Goal: Check status: Check status

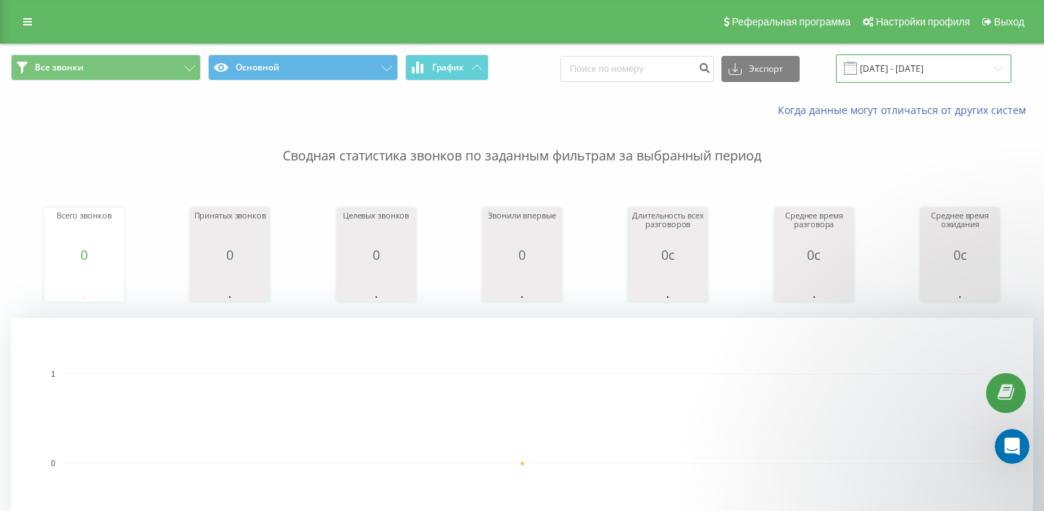
click at [897, 73] on input "16.09.2025 - 16.09.2025" at bounding box center [924, 68] width 176 height 28
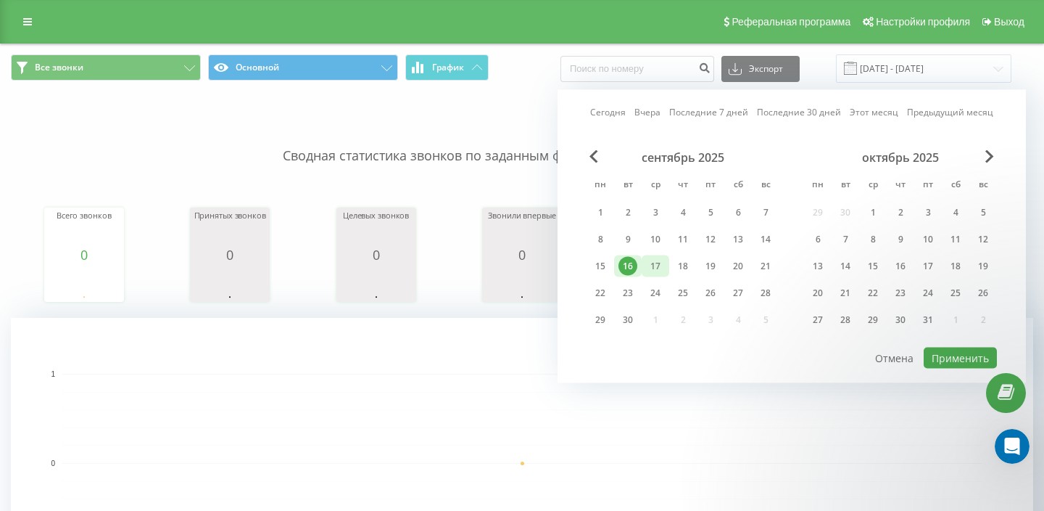
click at [654, 271] on div "17" at bounding box center [655, 266] width 19 height 19
click at [634, 265] on div "16" at bounding box center [628, 266] width 19 height 19
click at [656, 266] on div "17" at bounding box center [655, 266] width 19 height 19
click at [602, 291] on div "22" at bounding box center [600, 293] width 19 height 19
click at [595, 298] on div "22" at bounding box center [600, 293] width 19 height 19
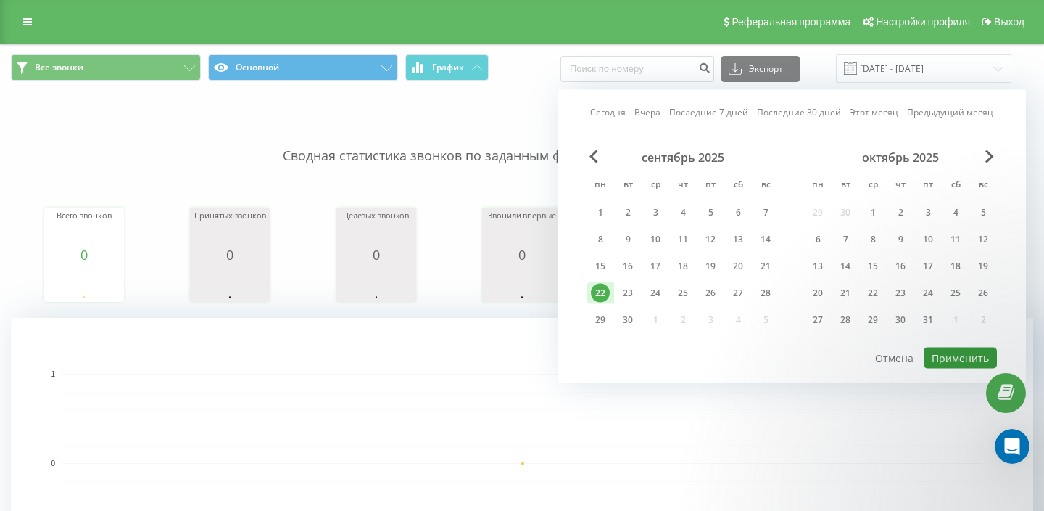
click at [992, 360] on button "Применить" at bounding box center [960, 357] width 73 height 21
type input "[DATE] - [DATE]"
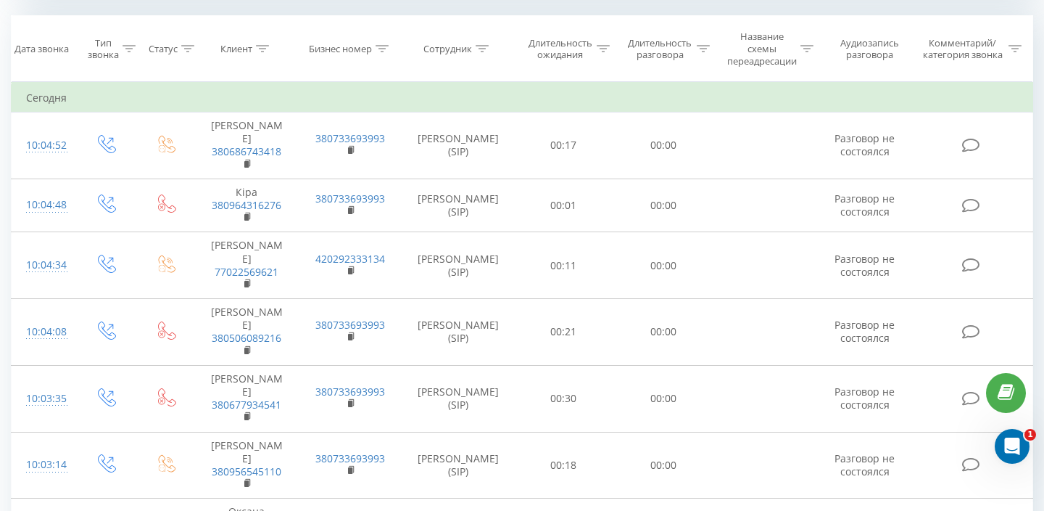
scroll to position [614, 0]
